Goal: Task Accomplishment & Management: Manage account settings

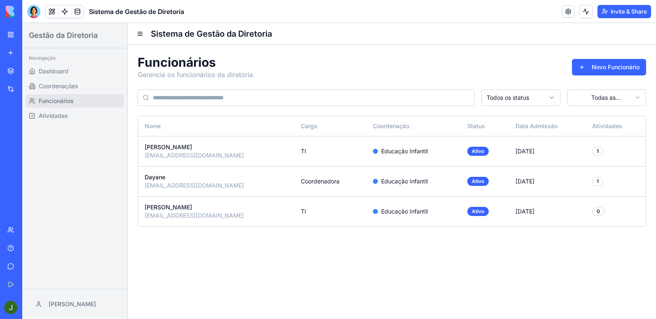
click at [169, 154] on div "[EMAIL_ADDRESS][DOMAIN_NAME]" at bounding box center [216, 155] width 143 height 8
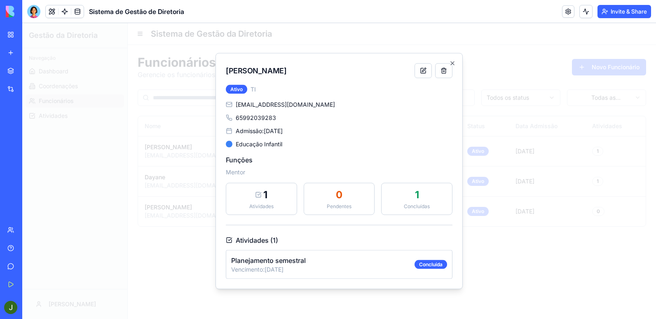
click at [309, 270] on p "Vencimento: [DATE]" at bounding box center [322, 269] width 183 height 8
click at [422, 75] on button at bounding box center [423, 70] width 17 height 15
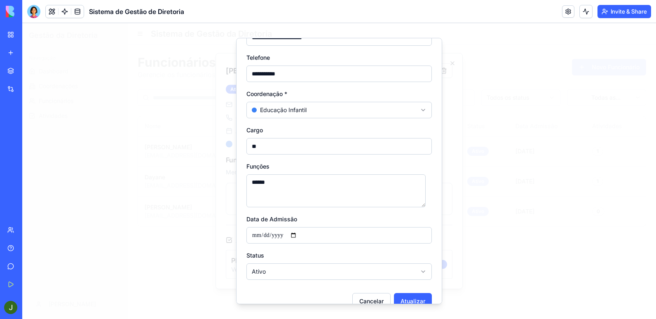
scroll to position [98, 0]
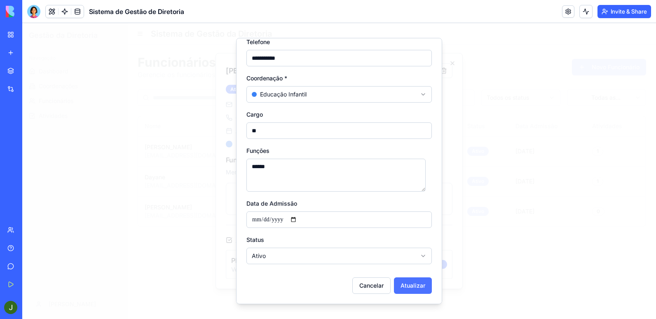
click at [416, 285] on button "Atualizar" at bounding box center [413, 285] width 38 height 16
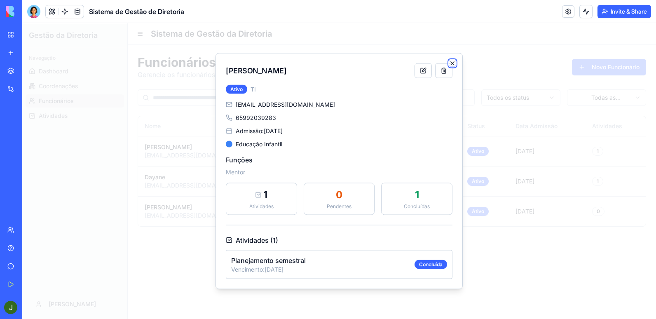
click at [454, 64] on icon "button" at bounding box center [452, 63] width 3 height 3
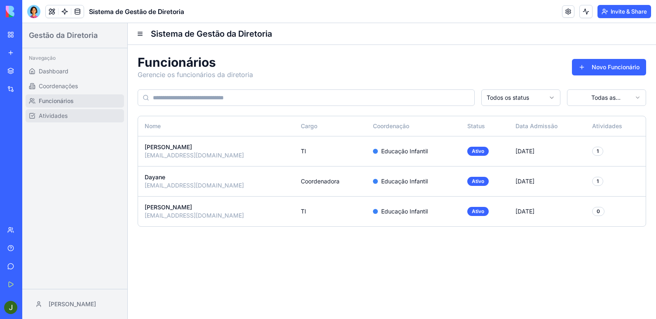
click at [49, 114] on span "Atividades" at bounding box center [53, 116] width 29 height 8
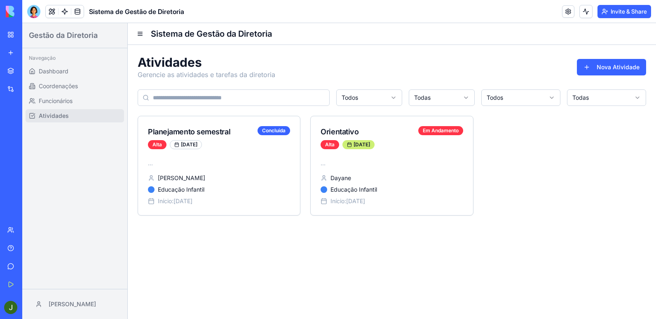
click at [136, 35] on div at bounding box center [339, 29] width 634 height 13
click at [140, 34] on div at bounding box center [339, 29] width 634 height 13
click at [138, 34] on div at bounding box center [339, 29] width 634 height 13
click at [139, 34] on div at bounding box center [339, 29] width 634 height 13
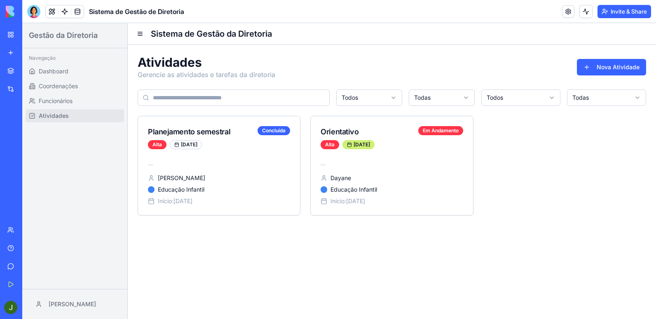
click at [139, 34] on div at bounding box center [339, 29] width 634 height 13
click at [139, 33] on div at bounding box center [339, 29] width 634 height 13
click at [142, 33] on div "Hey, waiting for your input Jump back into the chat to proceed View" at bounding box center [339, 44] width 634 height 42
click at [139, 34] on div "Hey, waiting for your input Jump back into the chat to proceed View" at bounding box center [339, 44] width 634 height 42
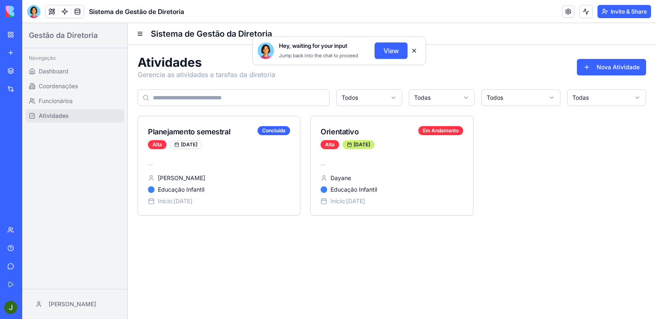
click at [139, 34] on div "Hey, waiting for your input Jump back into the chat to proceed View" at bounding box center [339, 44] width 634 height 42
click at [241, 156] on div "Planejamento semestral Concluída Alta 28/09/2025" at bounding box center [219, 137] width 162 height 43
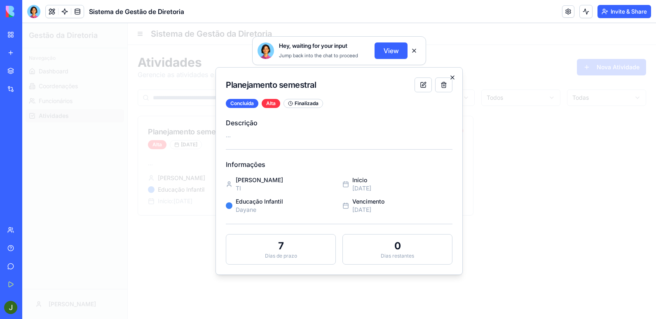
click at [450, 76] on icon "button" at bounding box center [452, 77] width 7 height 7
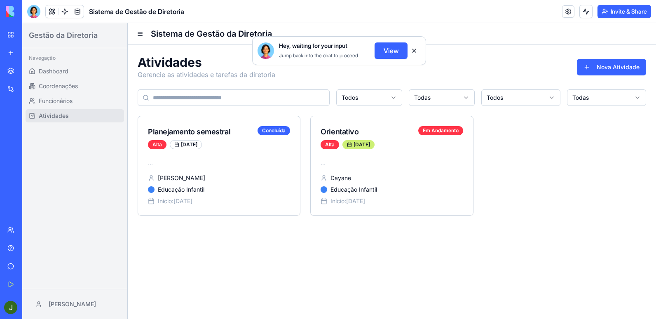
click at [414, 50] on button at bounding box center [414, 50] width 13 height 13
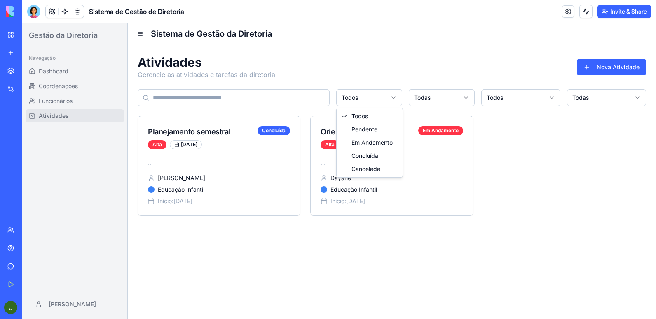
click at [359, 92] on html "Gestão da Diretoria Navegação Dashboard Coordenações Funcionários Atividades Ja…" at bounding box center [339, 171] width 634 height 296
click at [447, 100] on html "Gestão da Diretoria Navegação Dashboard Coordenações Funcionários Atividades Ja…" at bounding box center [339, 171] width 634 height 296
click at [448, 100] on html "Gestão da Diretoria Navegação Dashboard Coordenações Funcionários Atividades Ja…" at bounding box center [339, 171] width 634 height 296
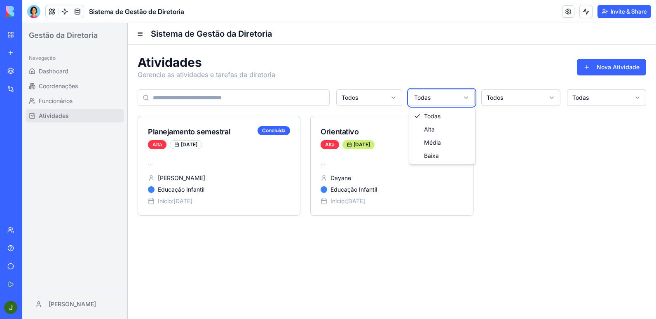
click at [511, 94] on html "Gestão da Diretoria Navegação Dashboard Coordenações Funcionários Atividades Ja…" at bounding box center [339, 171] width 634 height 296
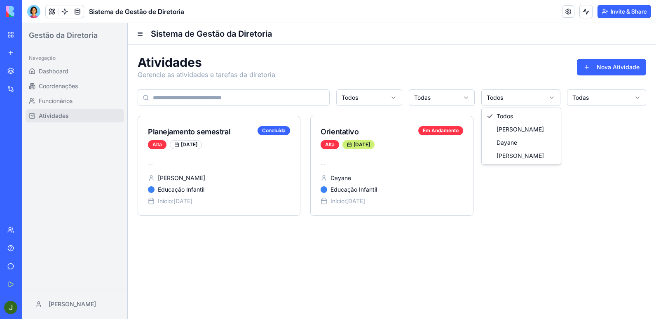
click at [511, 94] on html "Gestão da Diretoria Navegação Dashboard Coordenações Funcionários Atividades Ja…" at bounding box center [339, 171] width 634 height 296
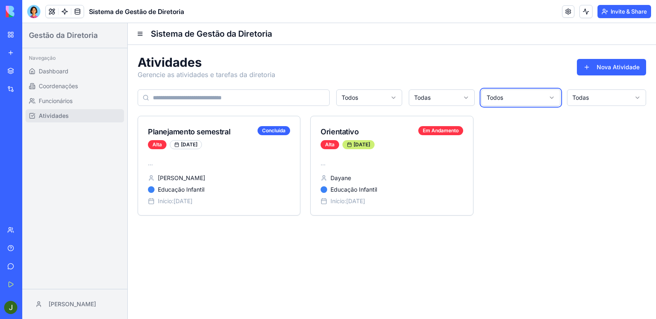
click at [605, 96] on html "Gestão da Diretoria Navegação Dashboard Coordenações Funcionários Atividades Ja…" at bounding box center [339, 171] width 634 height 296
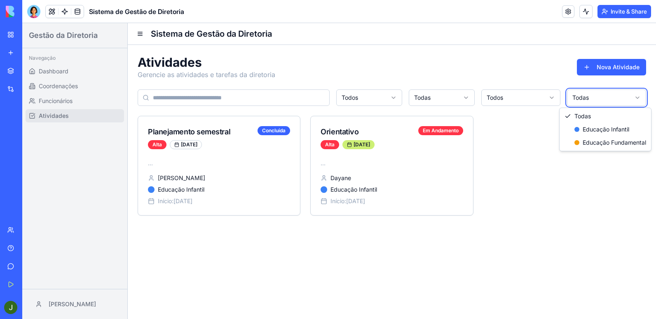
click at [370, 98] on html "Gestão da Diretoria Navegação Dashboard Coordenações Funcionários Atividades Ja…" at bounding box center [339, 171] width 634 height 296
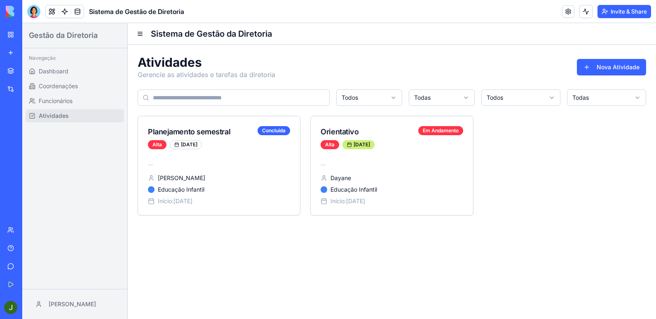
click at [370, 98] on html "Gestão da Diretoria Navegação Dashboard Coordenações Funcionários Atividades Ja…" at bounding box center [339, 171] width 634 height 296
click at [582, 97] on html "Gestão da Diretoria Navegação Dashboard Coordenações Funcionários Atividades Ja…" at bounding box center [339, 171] width 634 height 296
click at [372, 98] on html "Gestão da Diretoria Navegação Dashboard Coordenações Funcionários Atividades Ja…" at bounding box center [339, 171] width 634 height 296
click at [232, 162] on p "..." at bounding box center [219, 163] width 142 height 8
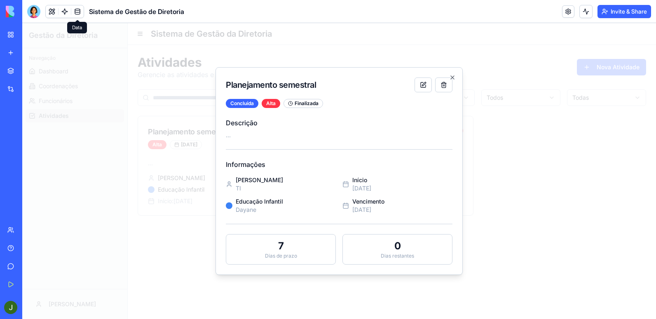
click at [269, 142] on div "Concluída Alta Finalizada Descrição ... Informações Jairo TI Educação Infantil …" at bounding box center [339, 182] width 227 height 166
